Goal: Find specific page/section: Find specific page/section

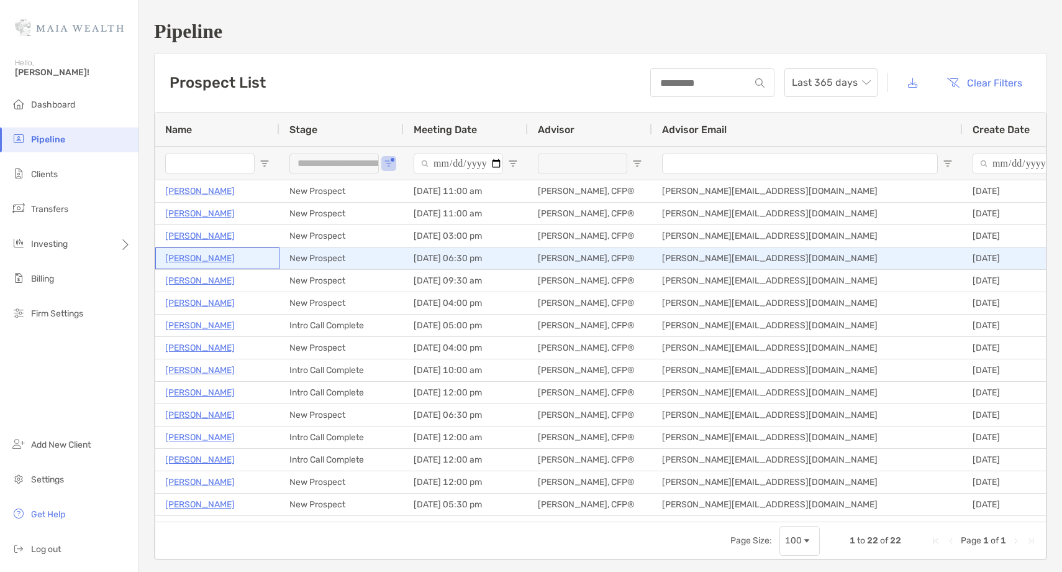
click at [201, 257] on p "[PERSON_NAME]" at bounding box center [200, 258] width 70 height 16
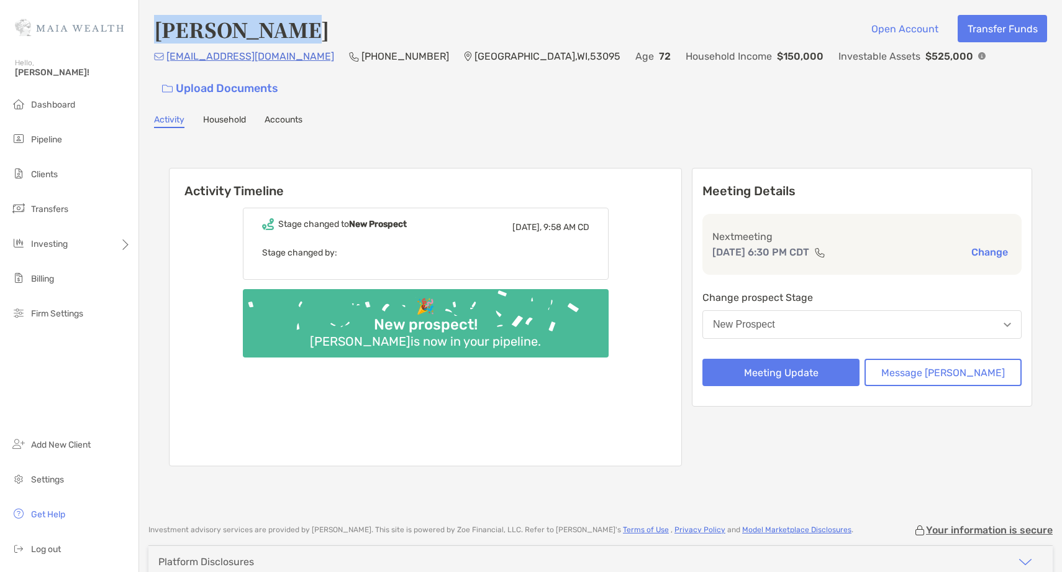
drag, startPoint x: 301, startPoint y: 26, endPoint x: 146, endPoint y: 34, distance: 155.5
click at [146, 34] on div "[PERSON_NAME] Open Account Transfer Funds [EMAIL_ADDRESS][DOMAIN_NAME] (262) 68…" at bounding box center [600, 255] width 923 height 511
copy h4 "[PERSON_NAME]"
